Goal: Transaction & Acquisition: Obtain resource

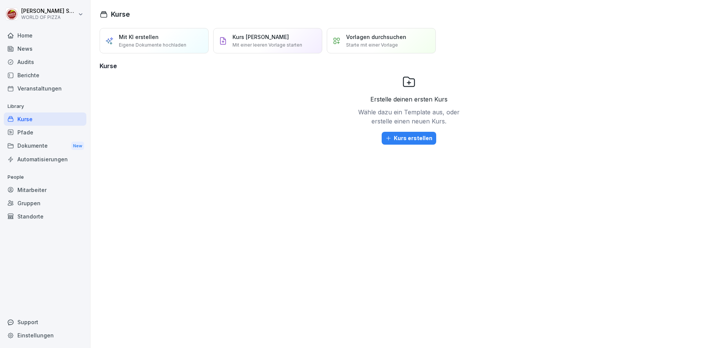
click at [43, 145] on div "Dokumente New" at bounding box center [45, 146] width 83 height 14
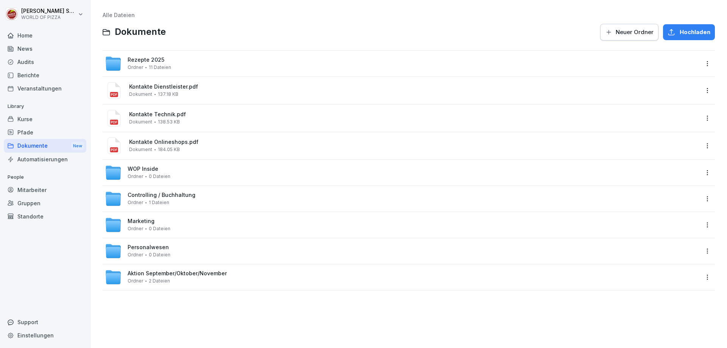
click at [159, 250] on span "Personalwesen" at bounding box center [148, 247] width 41 height 6
click at [173, 195] on span "Controlling / Buchhaltung" at bounding box center [162, 195] width 68 height 6
click at [151, 271] on span "Aktion September/Oktober/November" at bounding box center [177, 273] width 99 height 6
click at [27, 38] on div "Home" at bounding box center [45, 35] width 83 height 13
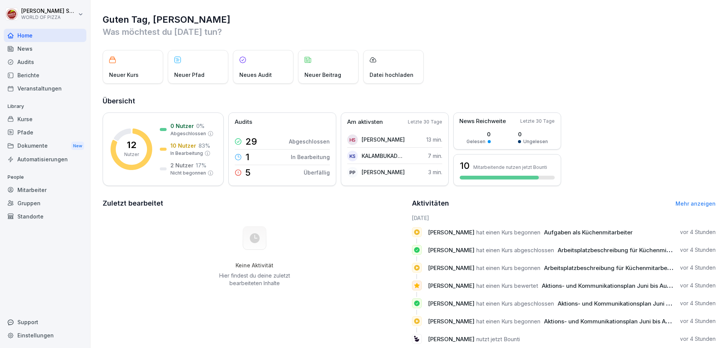
click at [40, 122] on div "Kurse" at bounding box center [45, 118] width 83 height 13
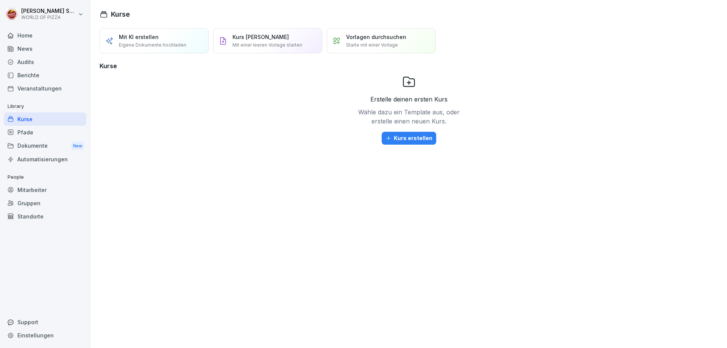
click at [31, 147] on div "Dokumente New" at bounding box center [45, 146] width 83 height 14
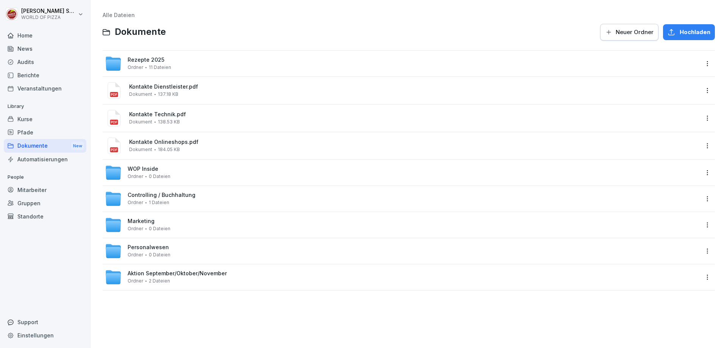
click at [158, 255] on span "0 Dateien" at bounding box center [160, 254] width 22 height 5
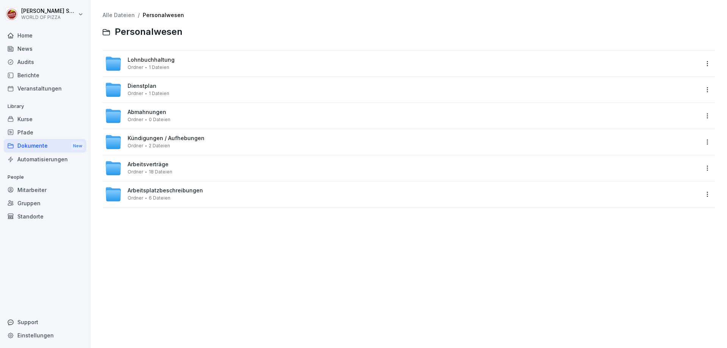
click at [171, 140] on span "Kündigungen / Aufhebungen" at bounding box center [166, 138] width 77 height 6
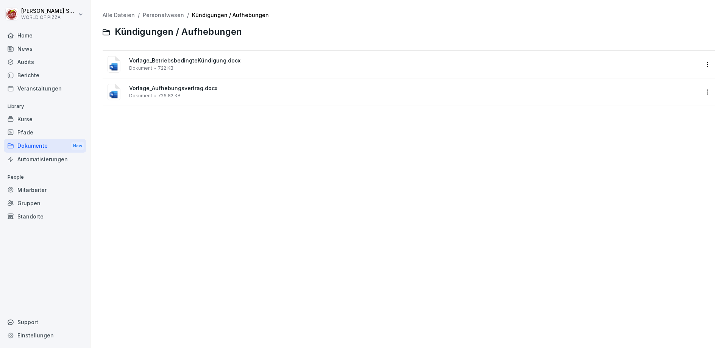
click at [214, 65] on div "Vorlage_BetriebsbedingteKündigung.docx Dokument 722 KB" at bounding box center [414, 64] width 570 height 13
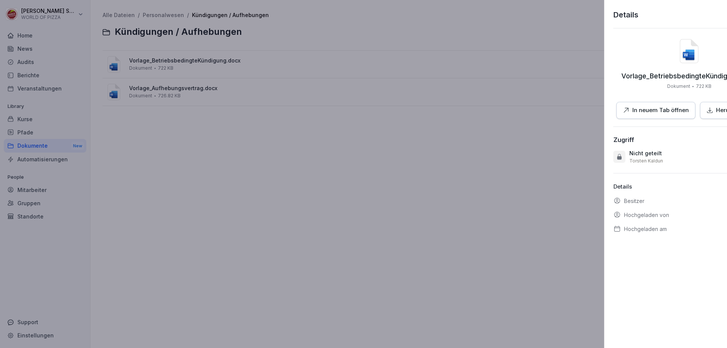
click at [288, 112] on div at bounding box center [363, 174] width 727 height 348
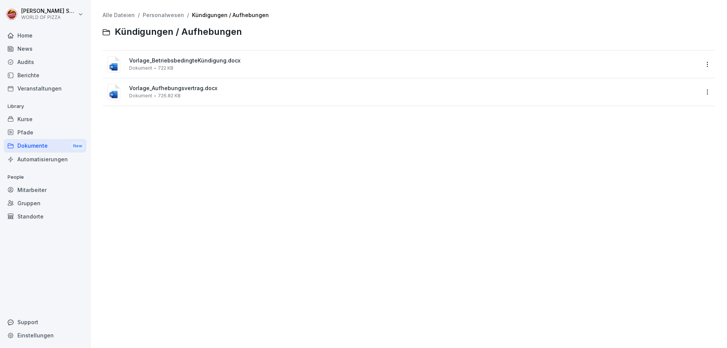
click at [209, 98] on div "Vorlage_Aufhebungsvertrag.docx Dokument 726.82 KB" at bounding box center [414, 91] width 570 height 13
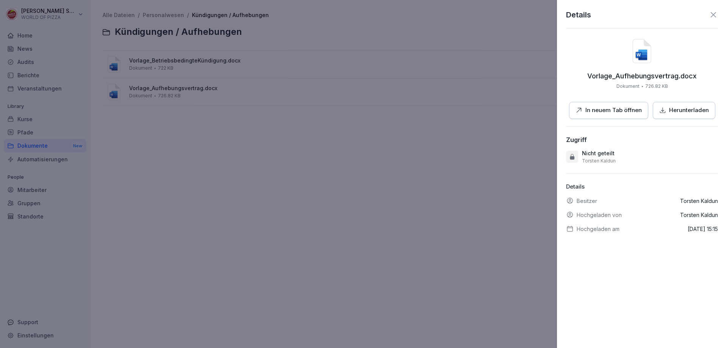
click at [209, 98] on div at bounding box center [363, 174] width 727 height 348
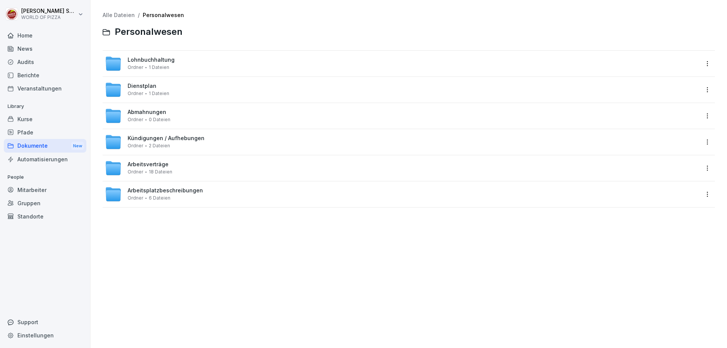
click at [163, 166] on span "Arbeitsverträge" at bounding box center [148, 164] width 41 height 6
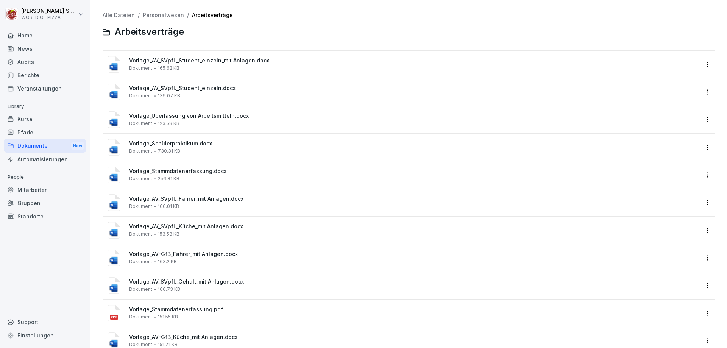
click at [214, 90] on span "Vorlage_AV_SVpfl._Student_einzeln.docx" at bounding box center [414, 88] width 570 height 6
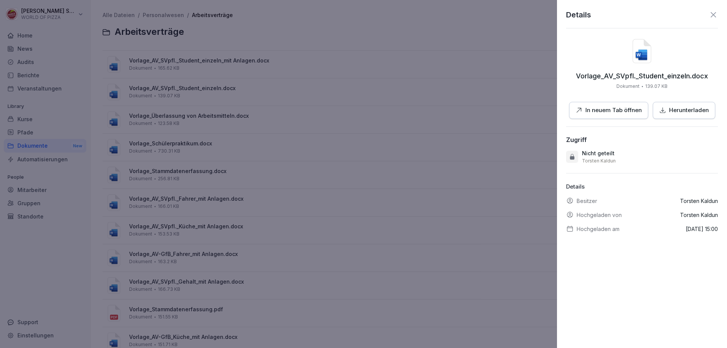
click at [681, 114] on p "Herunterladen" at bounding box center [689, 110] width 40 height 9
click at [665, 115] on button "Herunterladen" at bounding box center [684, 110] width 62 height 17
click at [677, 111] on p "Herunterladen" at bounding box center [689, 110] width 40 height 9
click at [182, 113] on div at bounding box center [363, 174] width 727 height 348
